Goal: Subscribe to service/newsletter

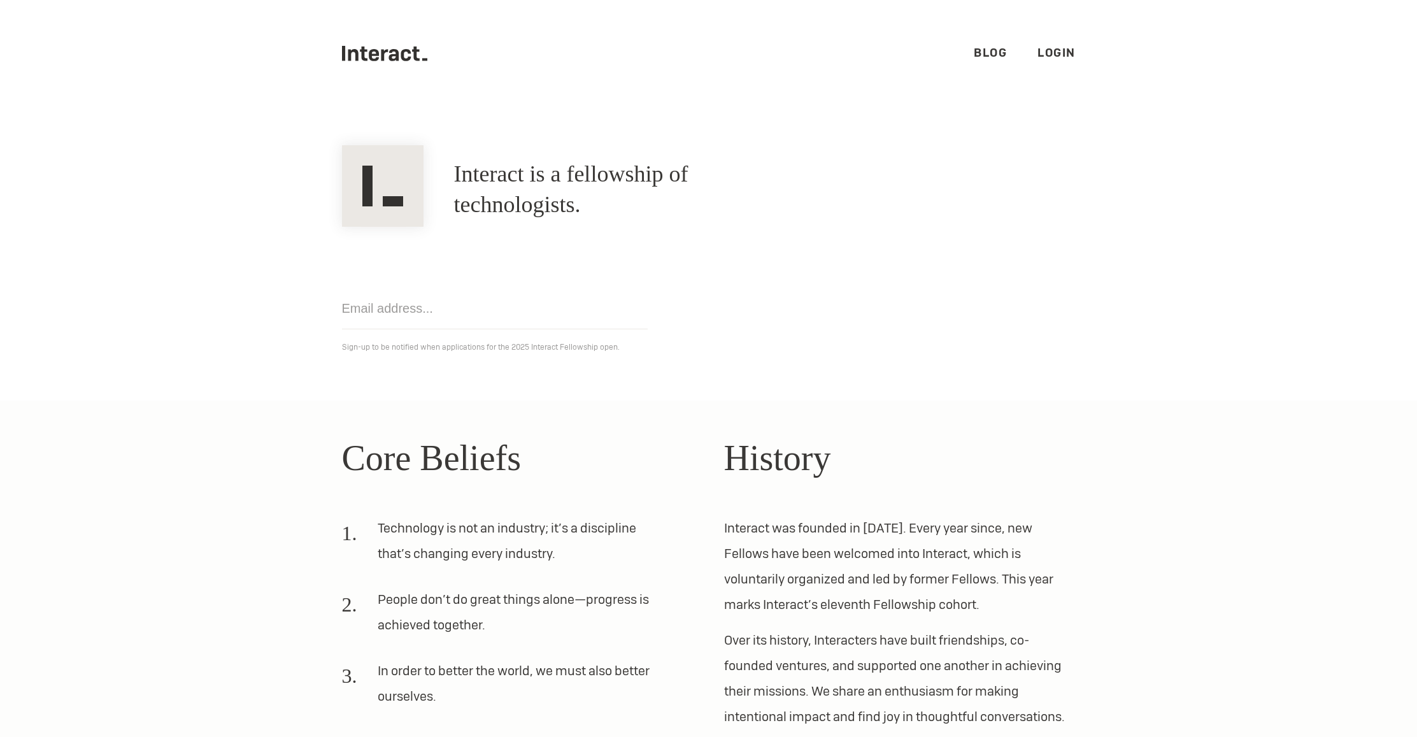
click at [570, 315] on input "email" at bounding box center [495, 308] width 306 height 41
type input "junokesan@gmail.com"
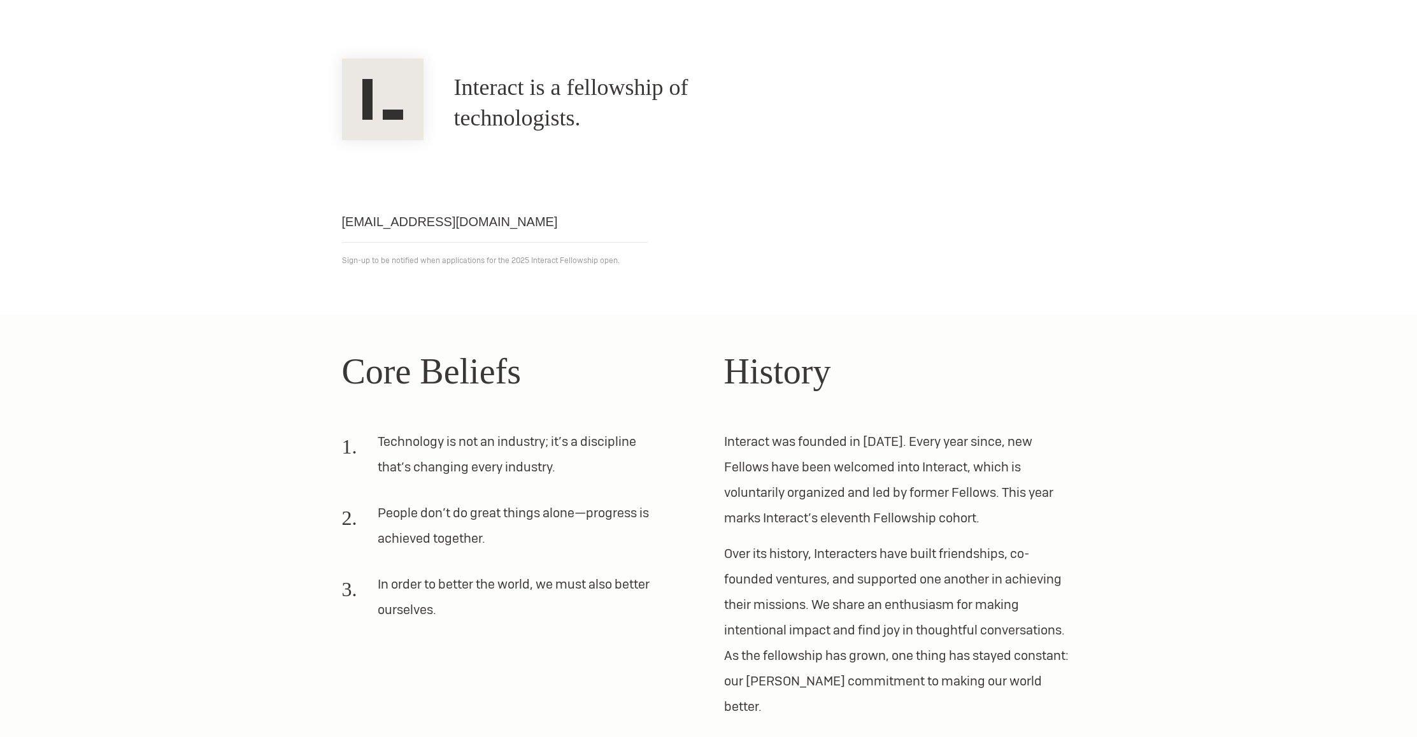
scroll to position [78, 0]
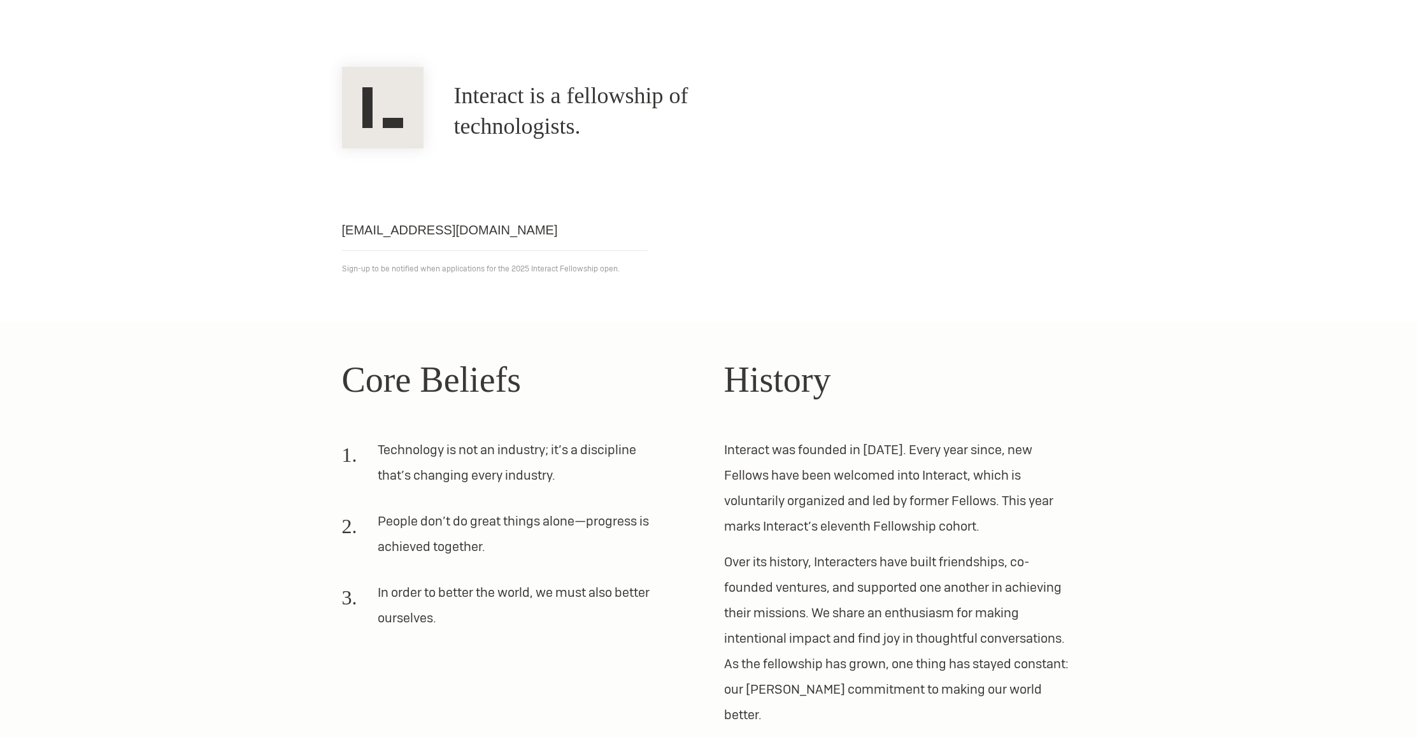
click at [576, 216] on input "junokesan@gmail.com" at bounding box center [495, 229] width 306 height 41
click input "Get notified" at bounding box center [0, 0] width 0 height 0
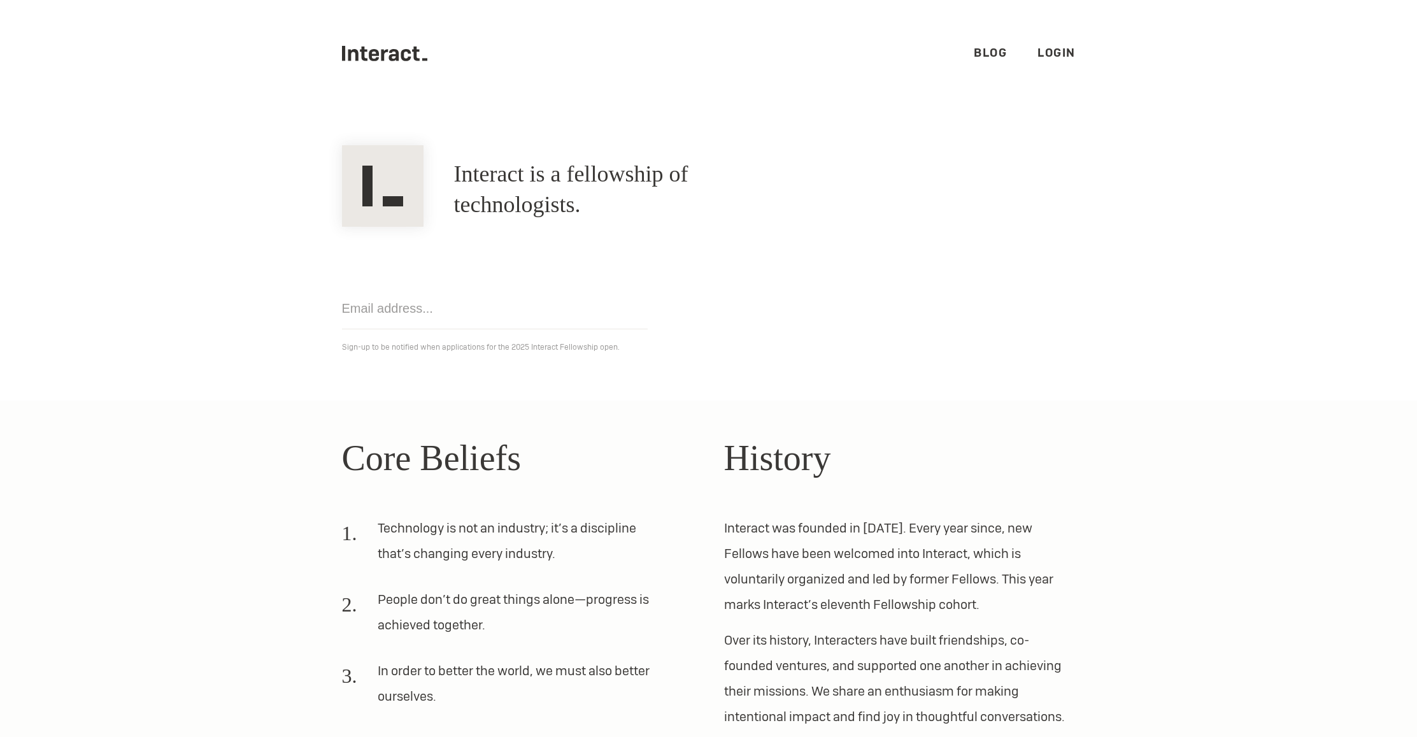
click at [984, 50] on link "Blog" at bounding box center [990, 52] width 33 height 15
